Goal: Information Seeking & Learning: Find specific fact

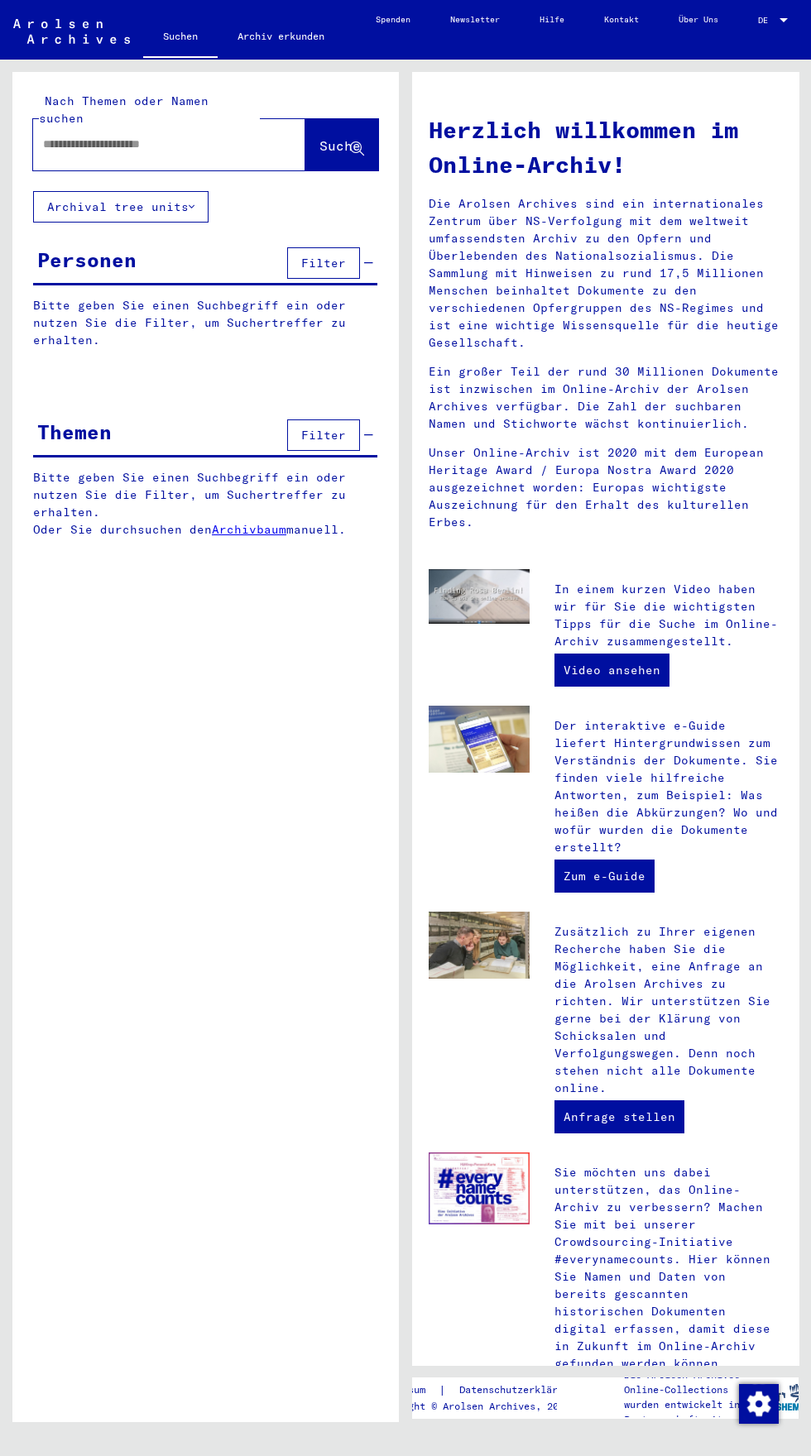
type input "********"
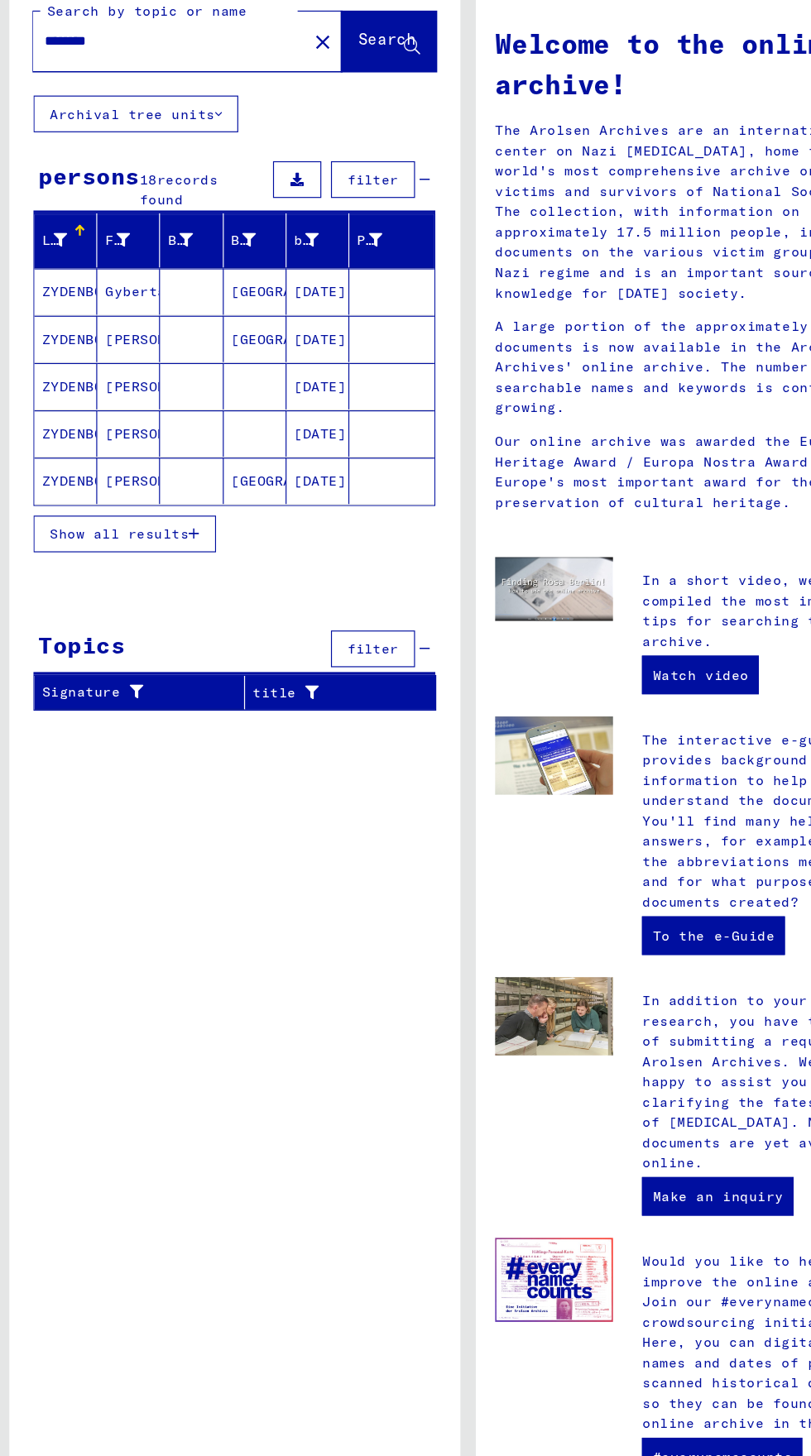
click at [122, 557] on button "Show all results" at bounding box center [111, 549] width 156 height 31
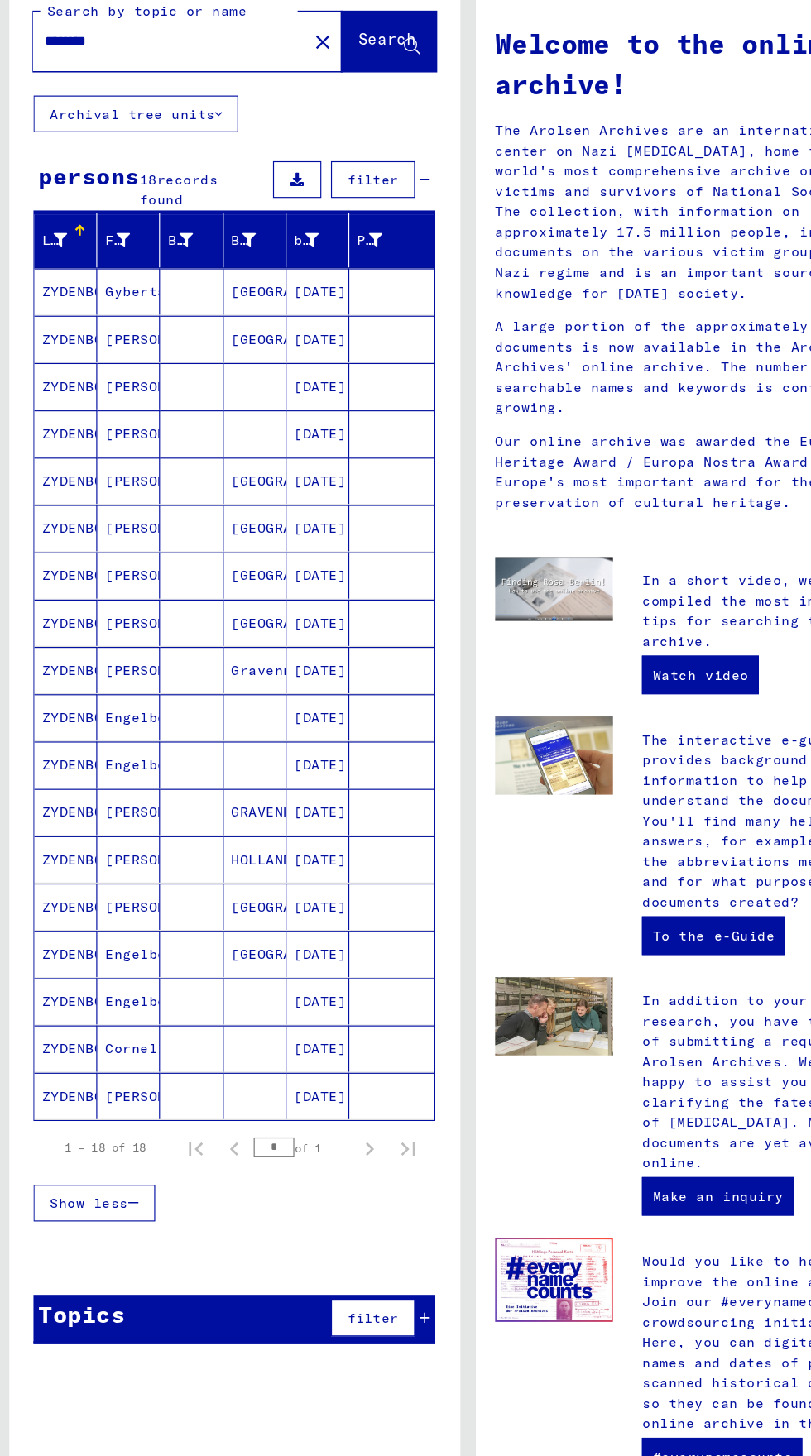
scroll to position [45, 0]
click at [71, 699] on font "ZYDENBOS" at bounding box center [71, 706] width 60 height 15
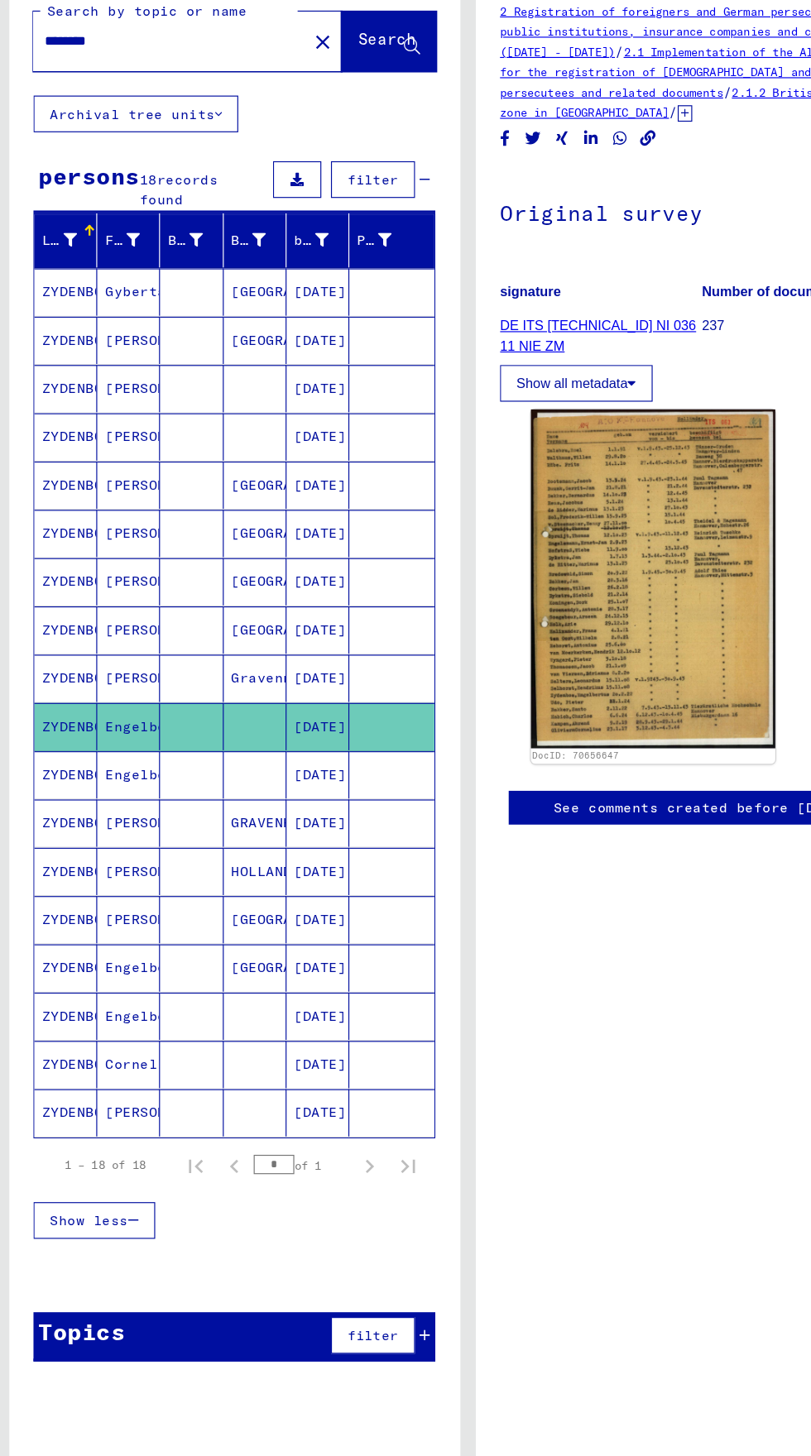
click at [62, 748] on font "ZYDENBOS" at bounding box center [71, 755] width 60 height 15
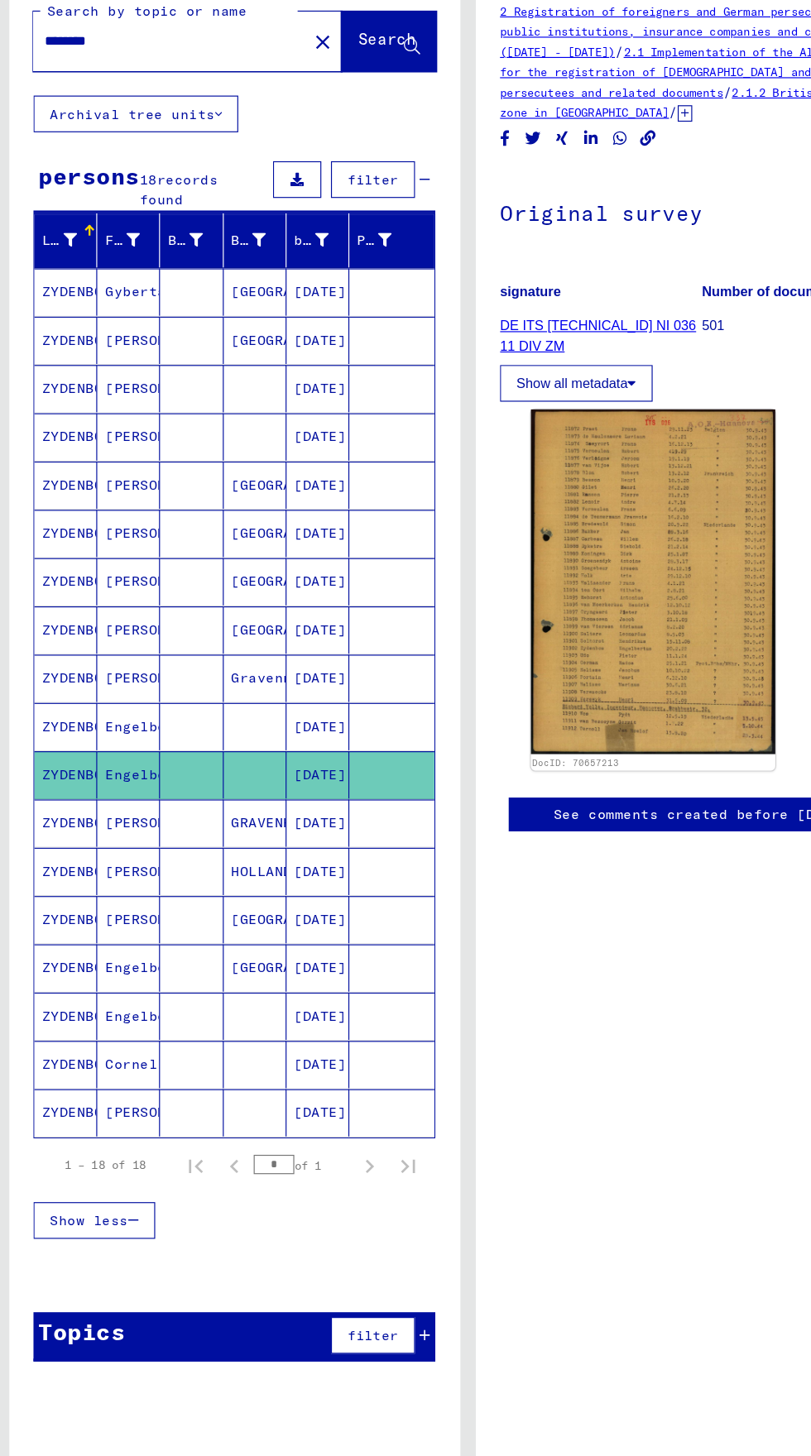
scroll to position [92, 0]
click at [70, 913] on font "ZYDENBOS" at bounding box center [71, 920] width 60 height 15
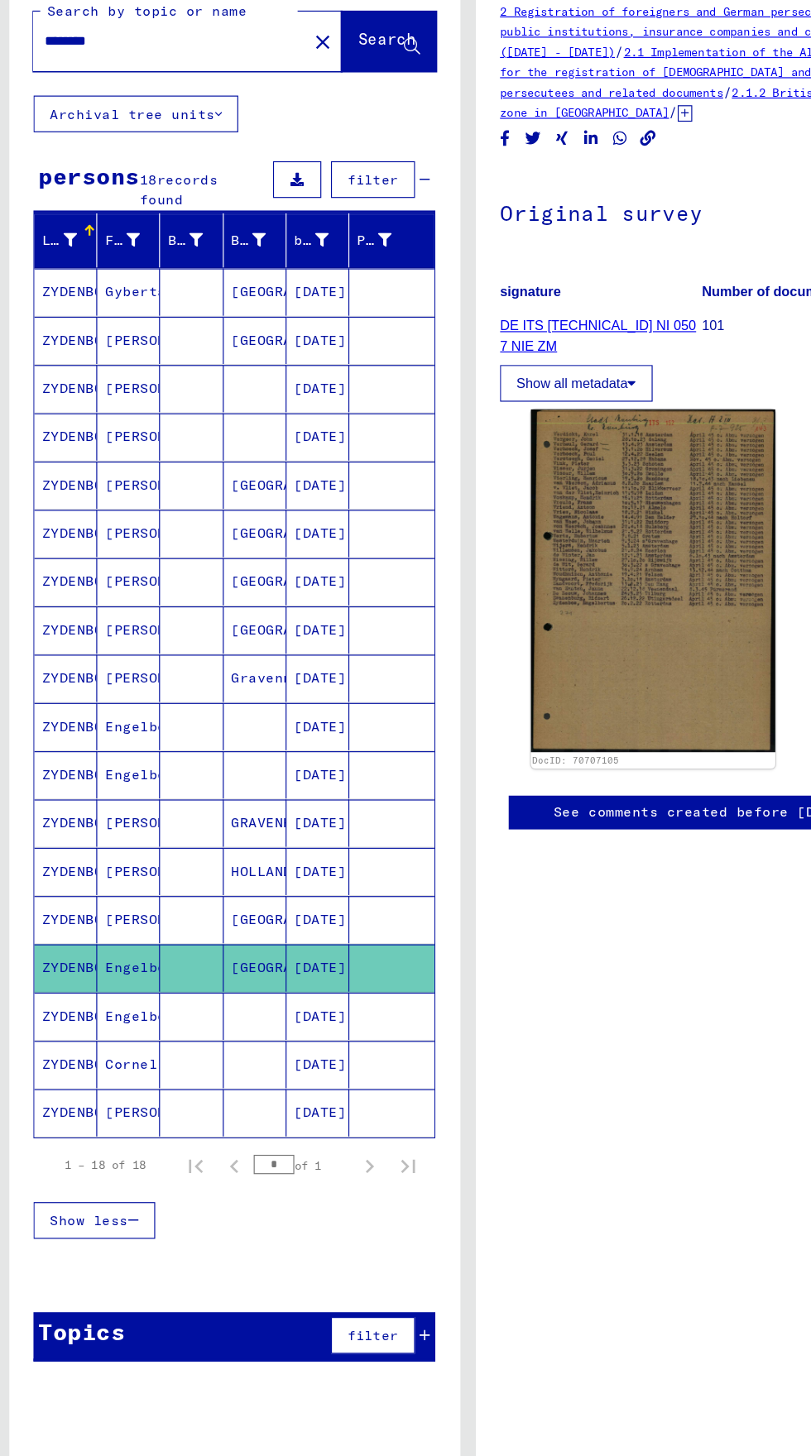
click at [63, 955] on font "ZYDENBOS" at bounding box center [71, 962] width 60 height 15
